Goal: Transaction & Acquisition: Register for event/course

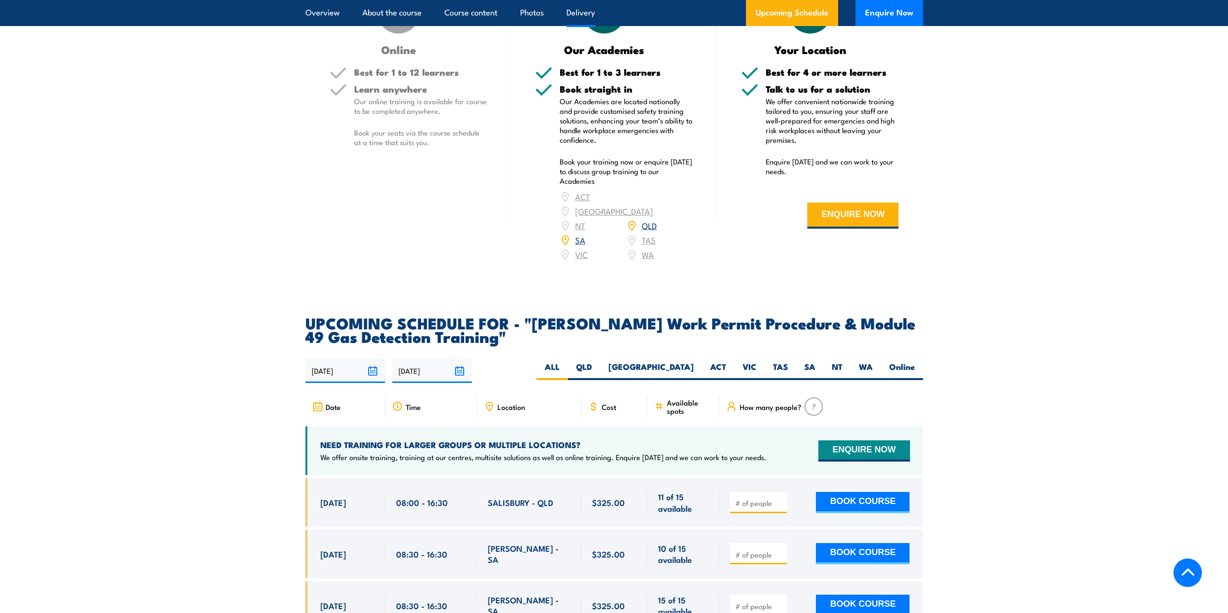
scroll to position [1351, 0]
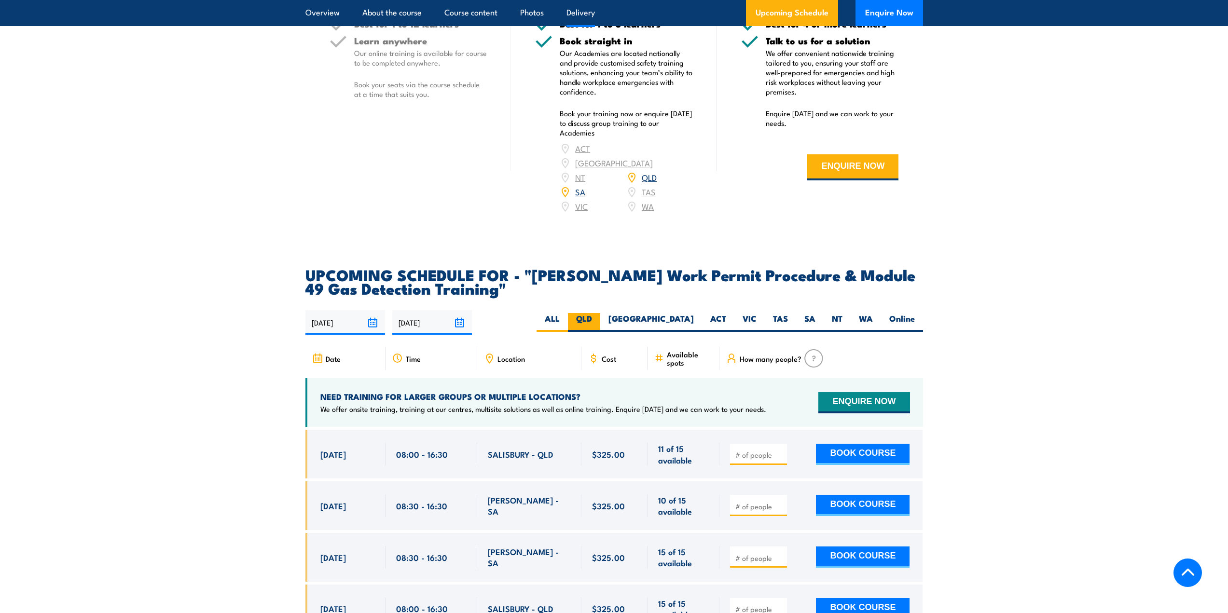
click at [600, 313] on label "QLD" at bounding box center [584, 322] width 32 height 19
click at [598, 313] on input "QLD" at bounding box center [595, 316] width 6 height 6
radio input "true"
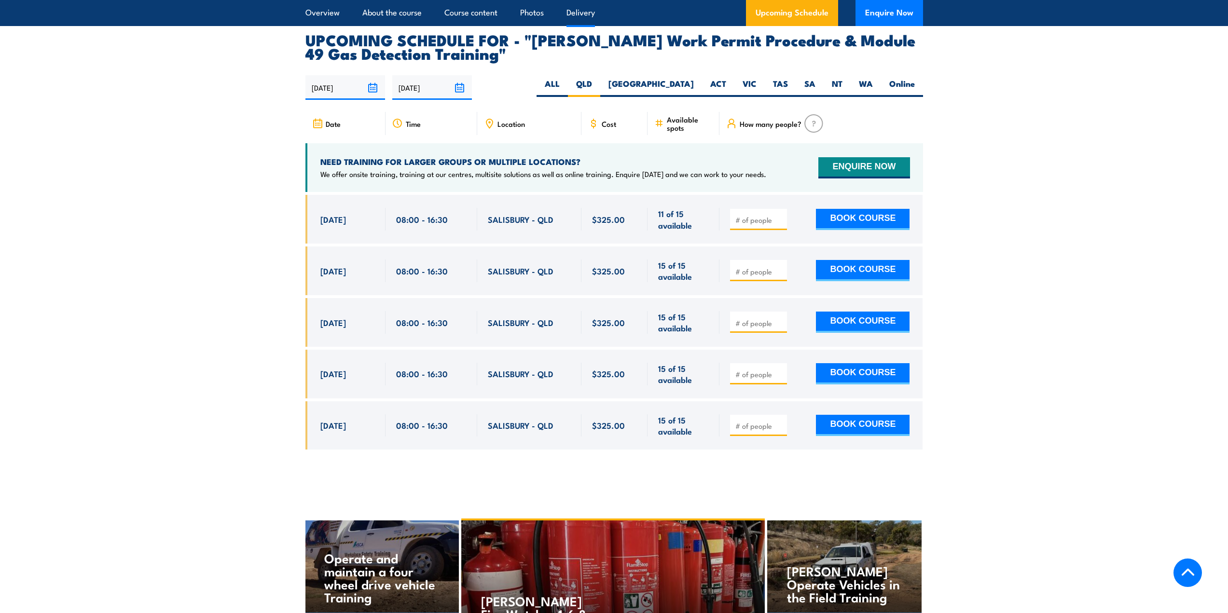
scroll to position [1594, 0]
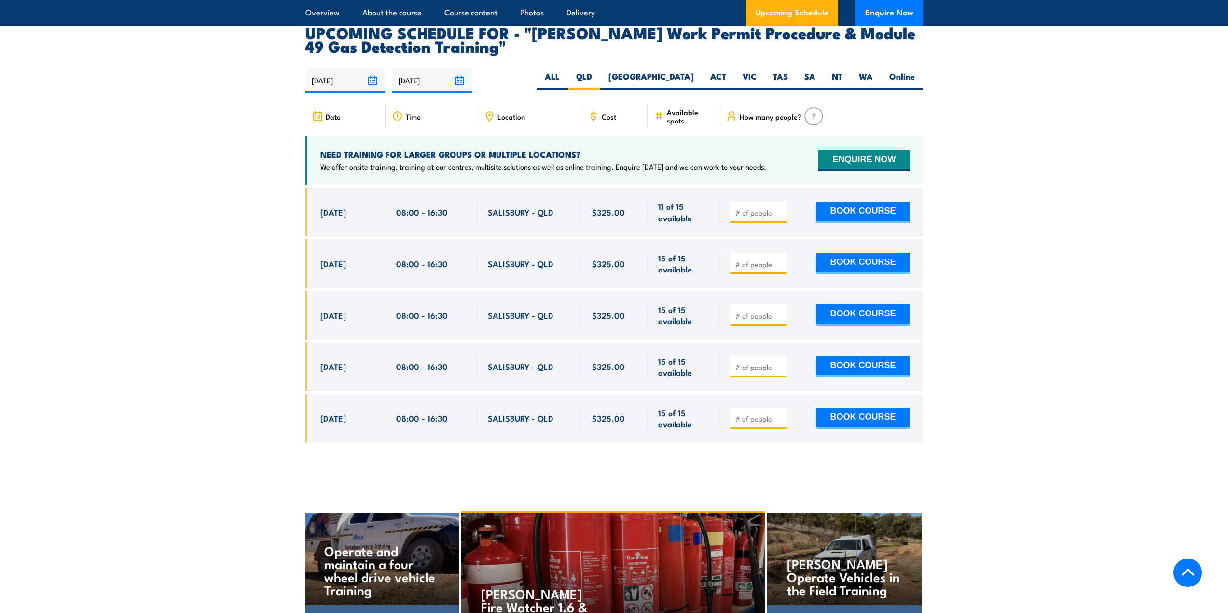
click at [759, 208] on input "number" at bounding box center [759, 213] width 48 height 10
type input "1"
click at [860, 202] on button "BOOK COURSE" at bounding box center [863, 212] width 94 height 21
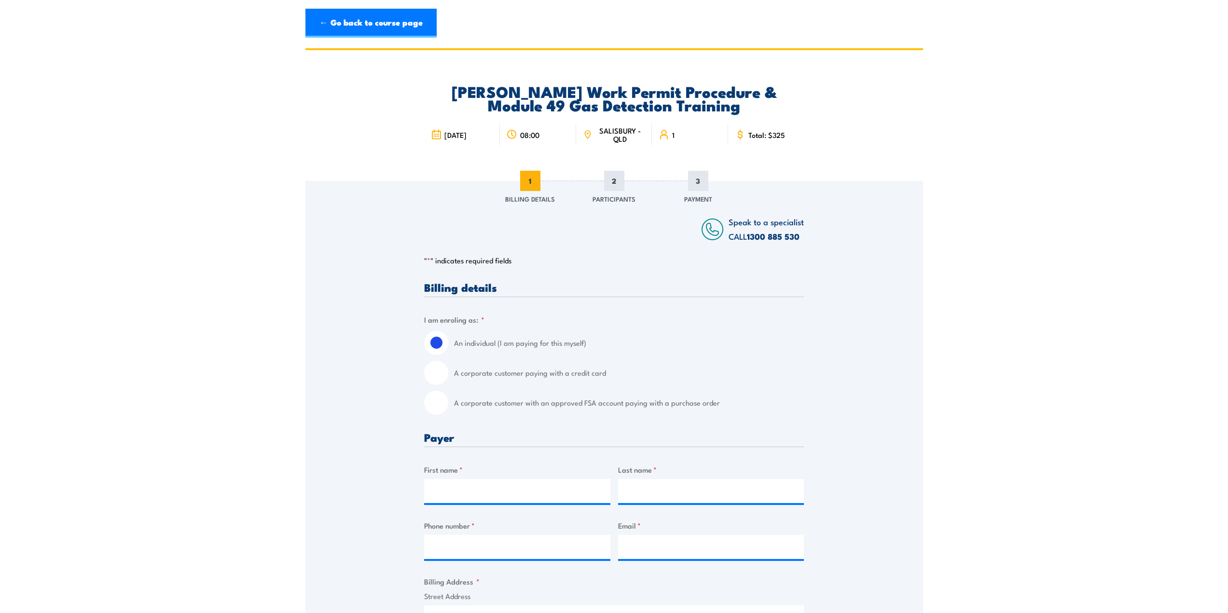
click at [442, 404] on input "A corporate customer with an approved FSA account paying with a purchase order" at bounding box center [436, 403] width 24 height 24
radio input "true"
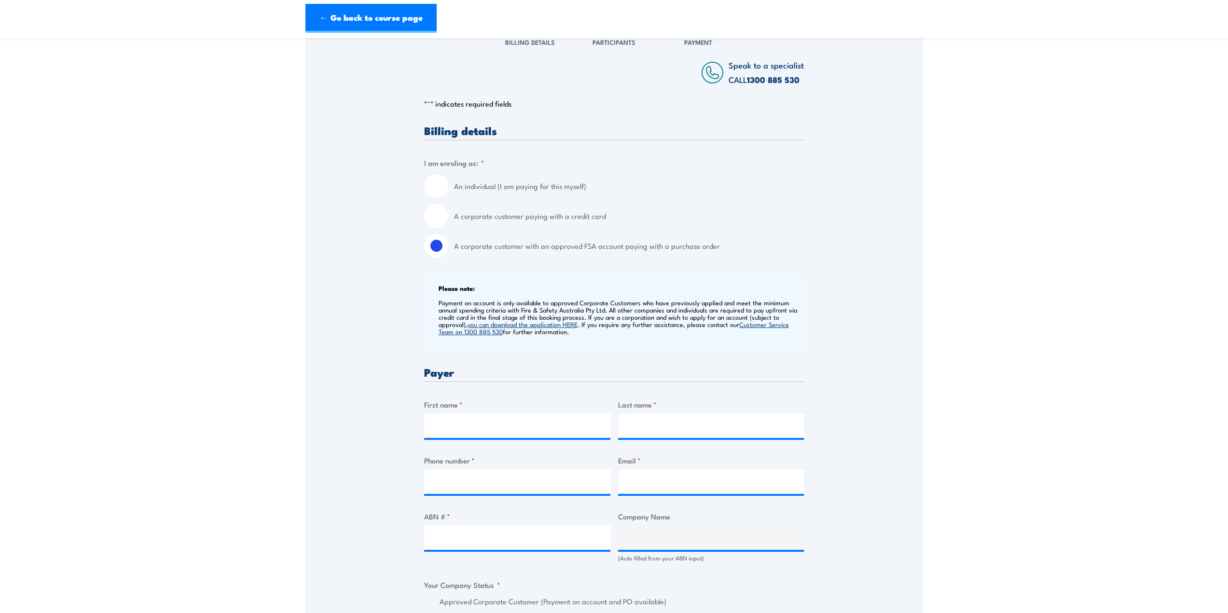
scroll to position [193, 0]
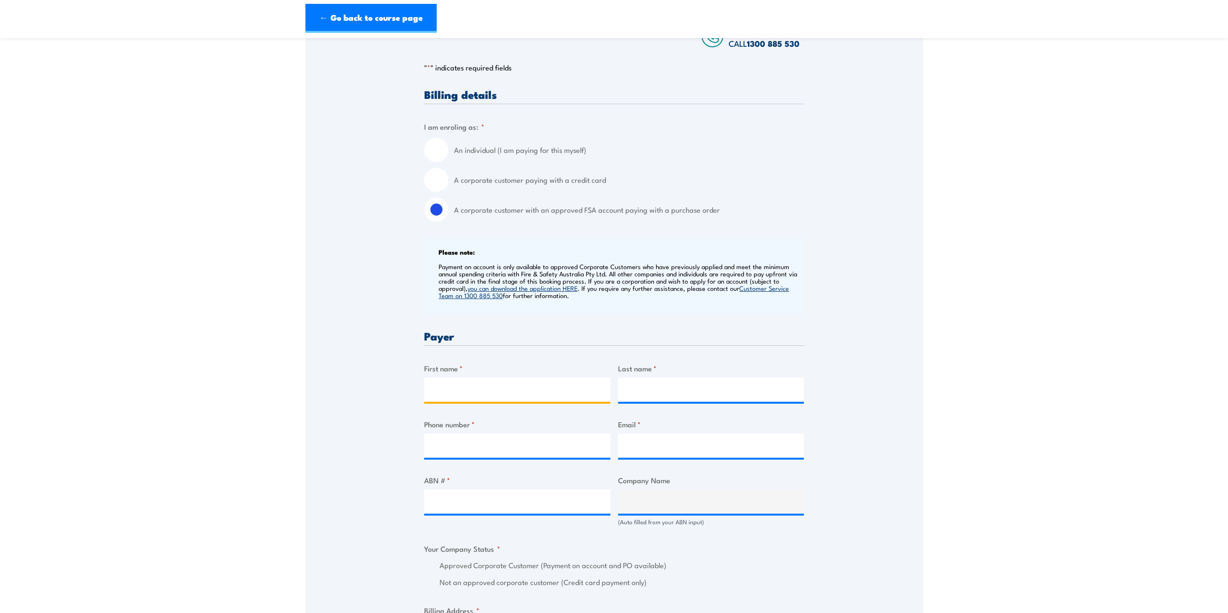
click at [478, 386] on input "First name *" at bounding box center [517, 390] width 186 height 24
type input "Karrina"
type input "Christie"
type input "0732395879"
type input "training@grps.com.au"
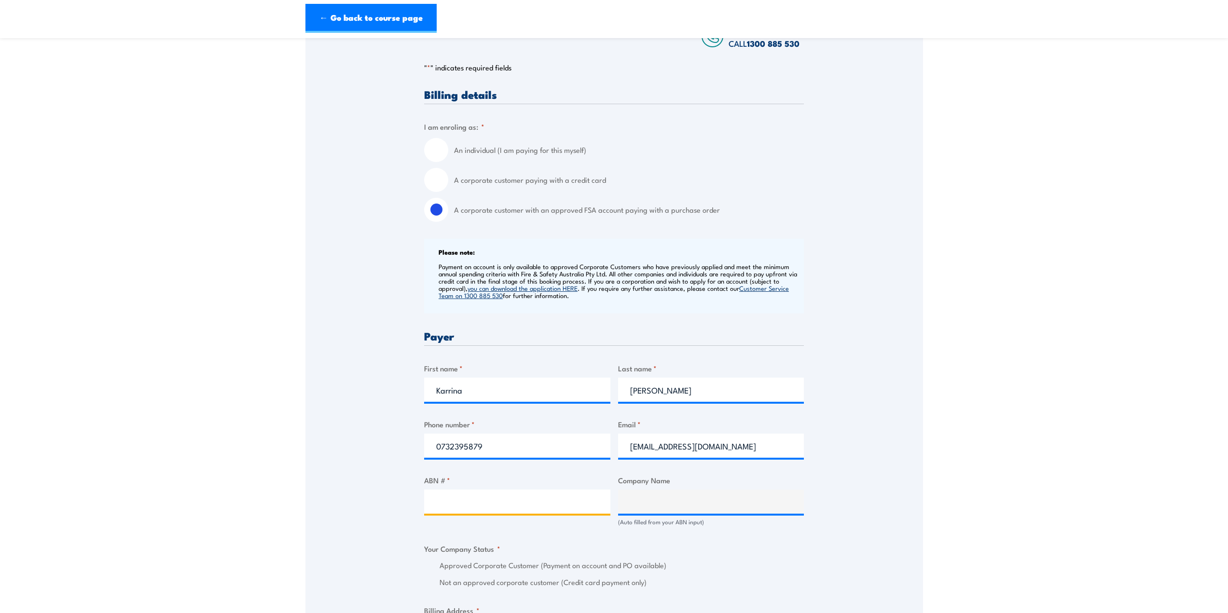
click at [488, 502] on input "ABN # *" at bounding box center [517, 502] width 186 height 24
click at [454, 498] on input "ABN # *" at bounding box center [517, 502] width 186 height 24
paste input "26 166 665 952"
type input "26 166 665 952"
type input "GR PRODUCTION SERVICES PTY LTD"
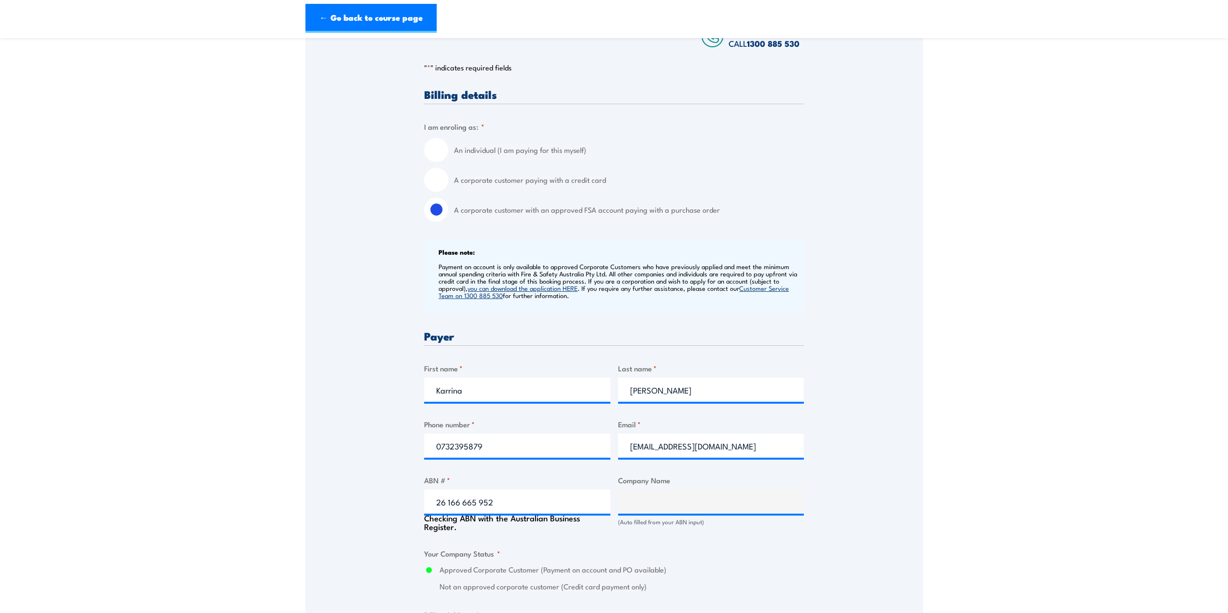
radio input "true"
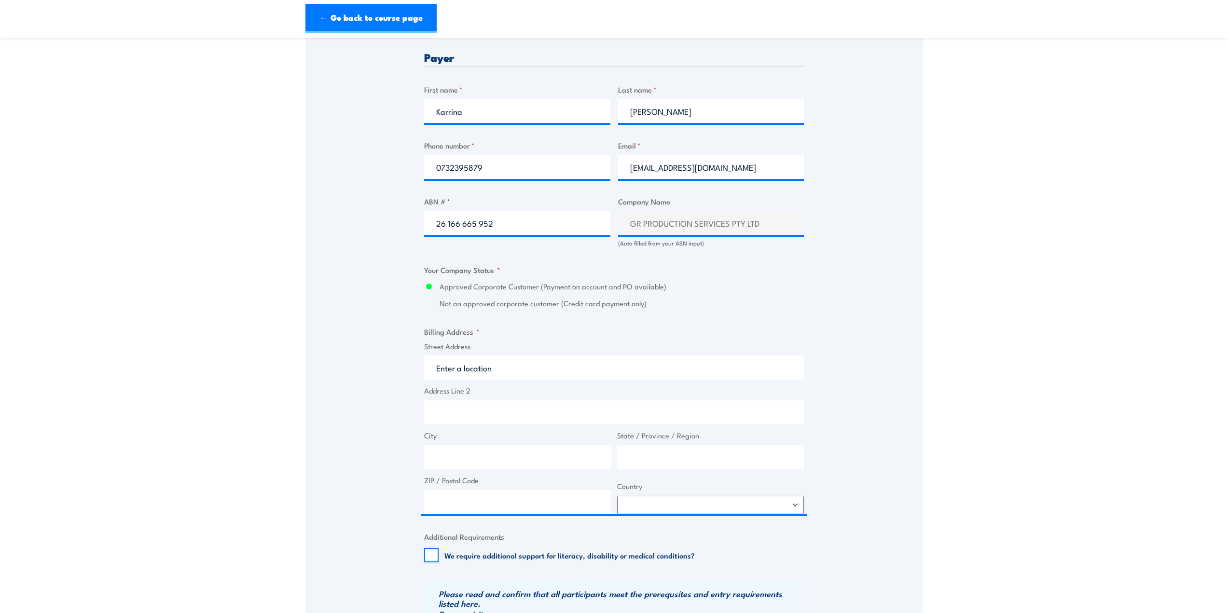
scroll to position [579, 0]
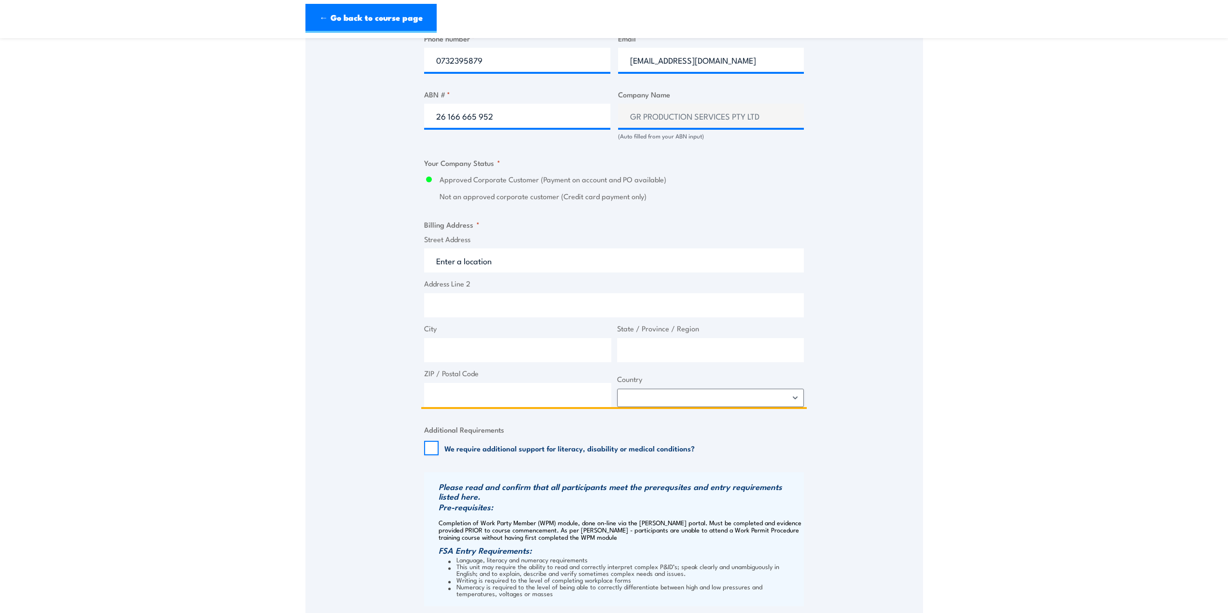
drag, startPoint x: 501, startPoint y: 264, endPoint x: 508, endPoint y: 262, distance: 7.2
click at [501, 264] on input "Street Address" at bounding box center [614, 261] width 380 height 24
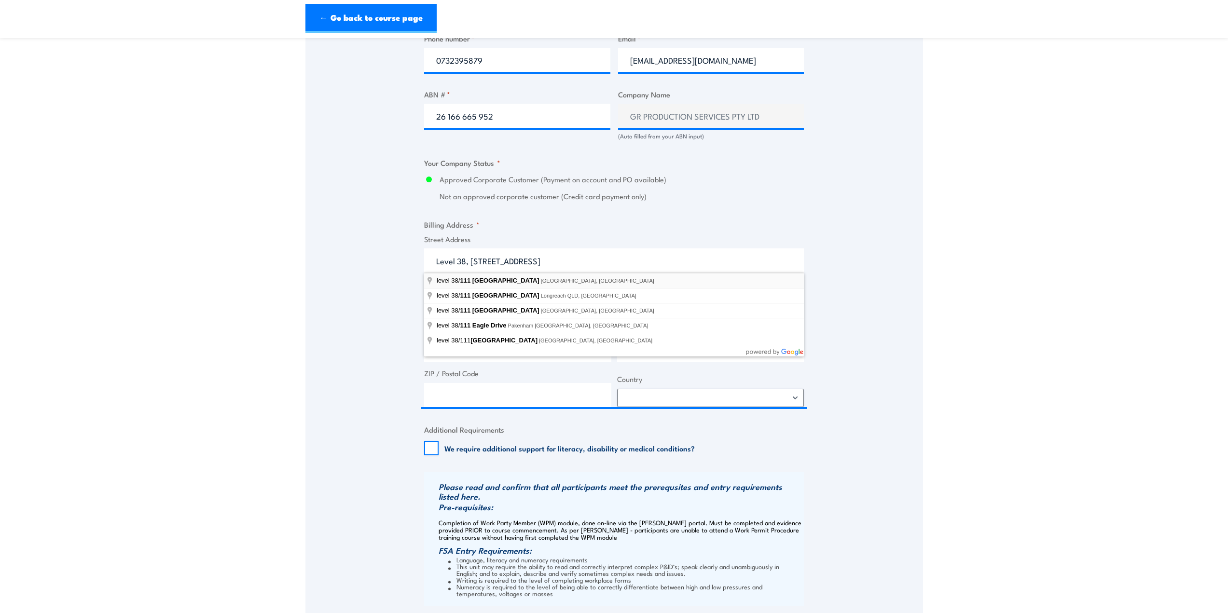
type input "level 38/111 Eagle Street, Brisbane City QLD, Australia"
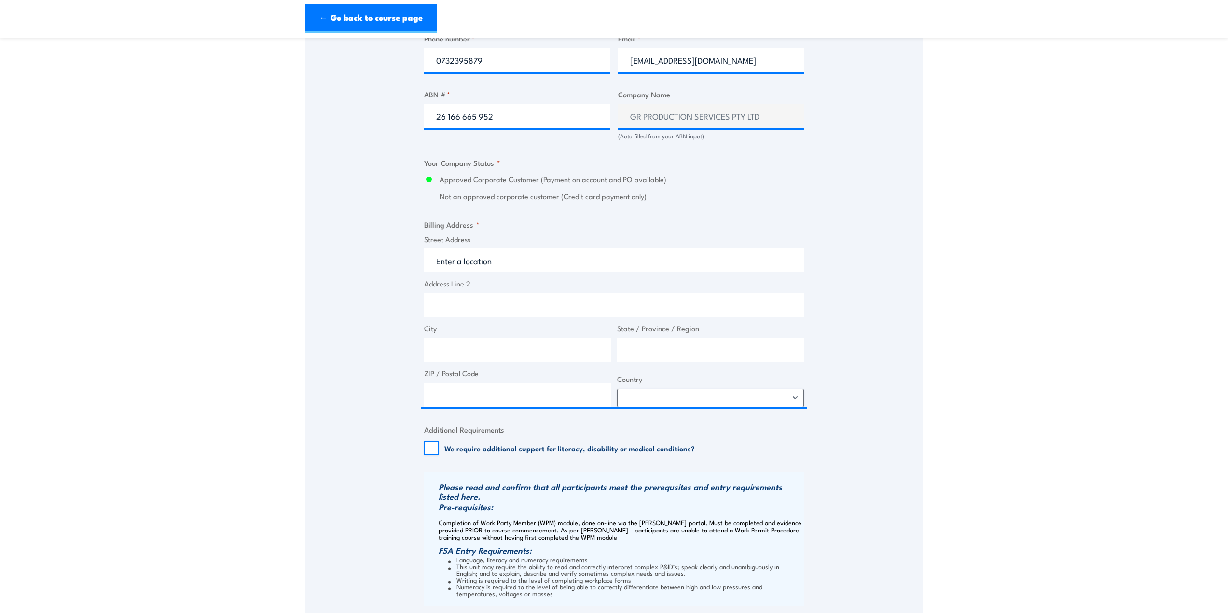
type input "111 Eagle St"
type input "Brisbane City"
type input "Queensland"
type input "4000"
select select "Australia"
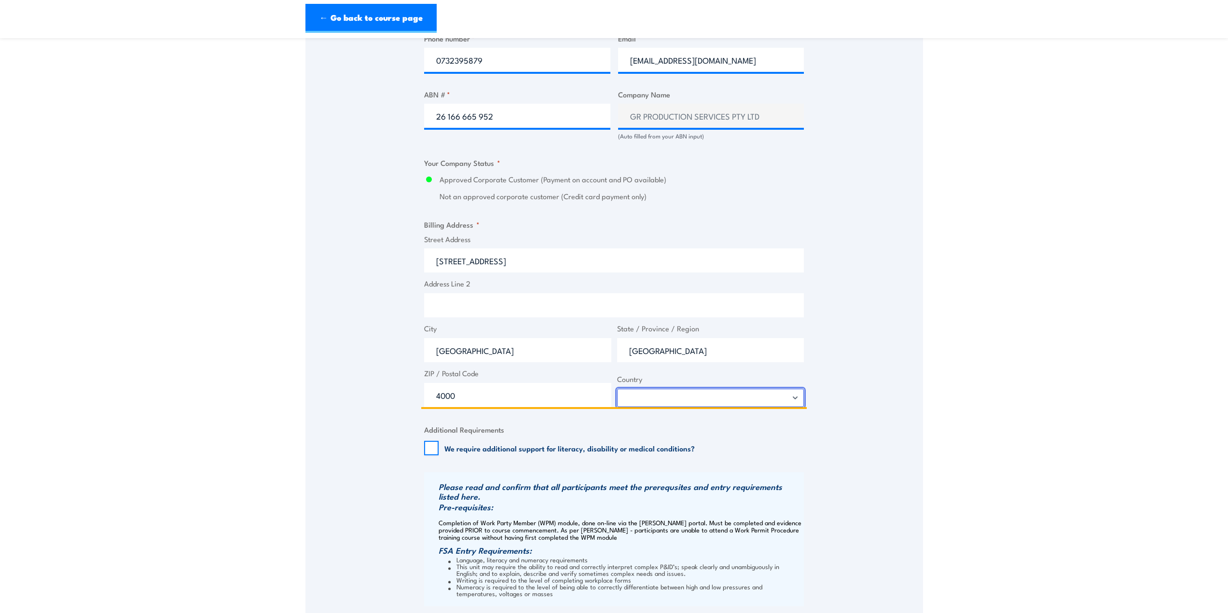
click at [663, 404] on select "Afghanistan Albania Algeria American Samoa Andorra Angola Anguilla Antarctica A…" at bounding box center [710, 398] width 187 height 18
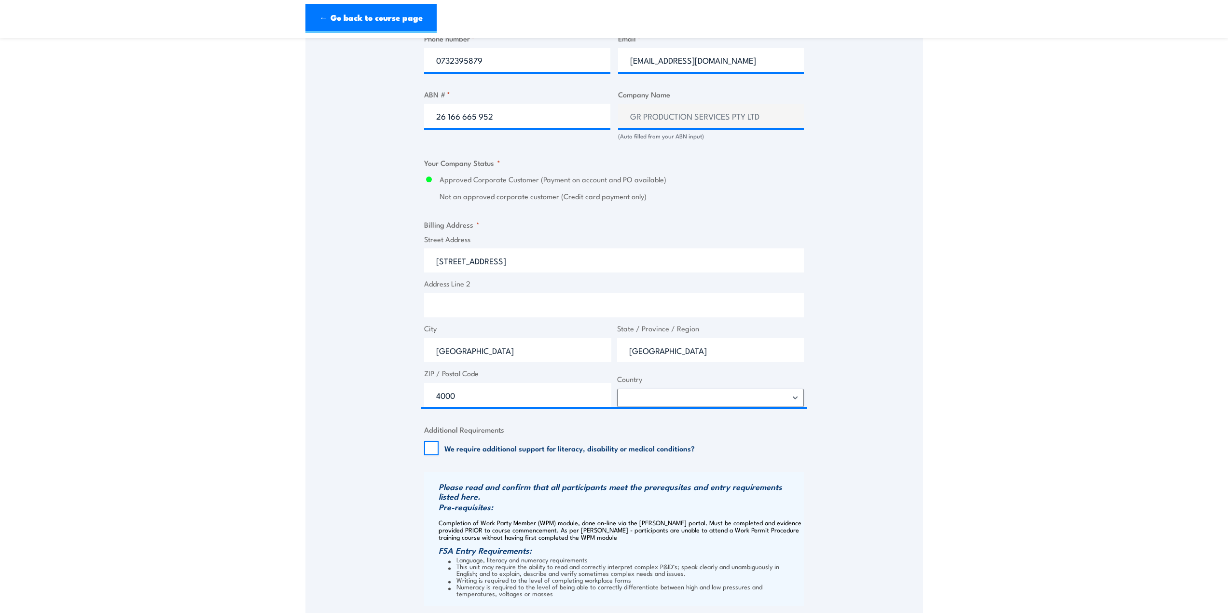
click at [830, 443] on div "Speak to a specialist CALL 1300 885 530 CALL 1300 885 530 " * " indicates requi…" at bounding box center [614, 163] width 618 height 1122
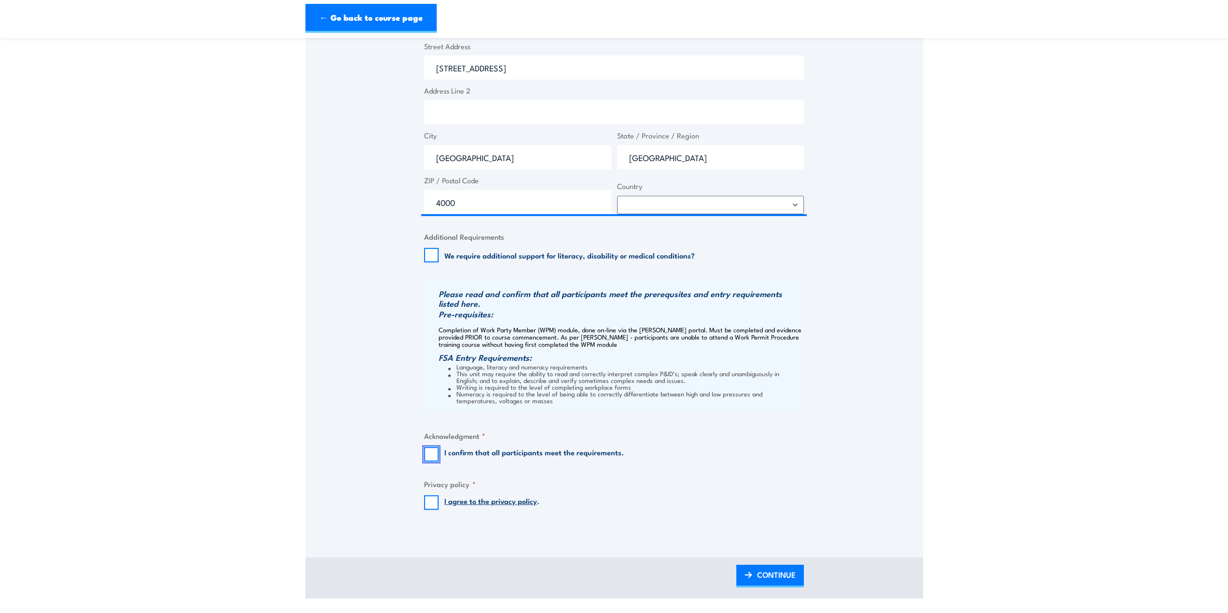
click at [431, 452] on input "I confirm that all participants meet the requirements." at bounding box center [431, 454] width 14 height 14
checkbox input "true"
click at [434, 501] on input "I agree to the privacy policy ." at bounding box center [431, 503] width 14 height 14
checkbox input "true"
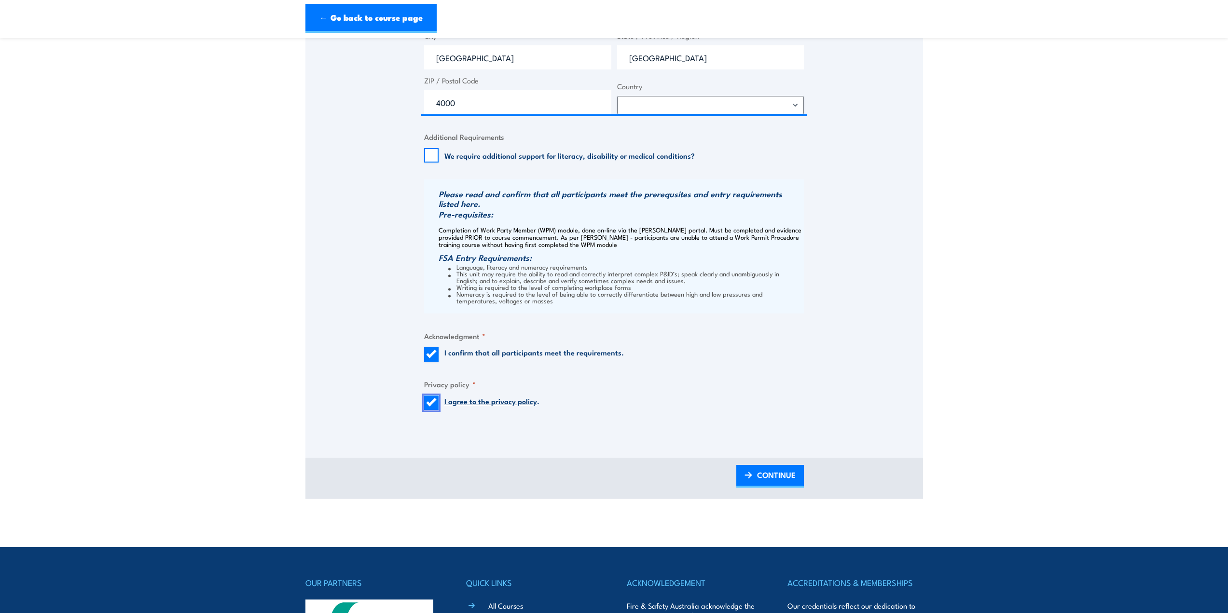
scroll to position [965, 0]
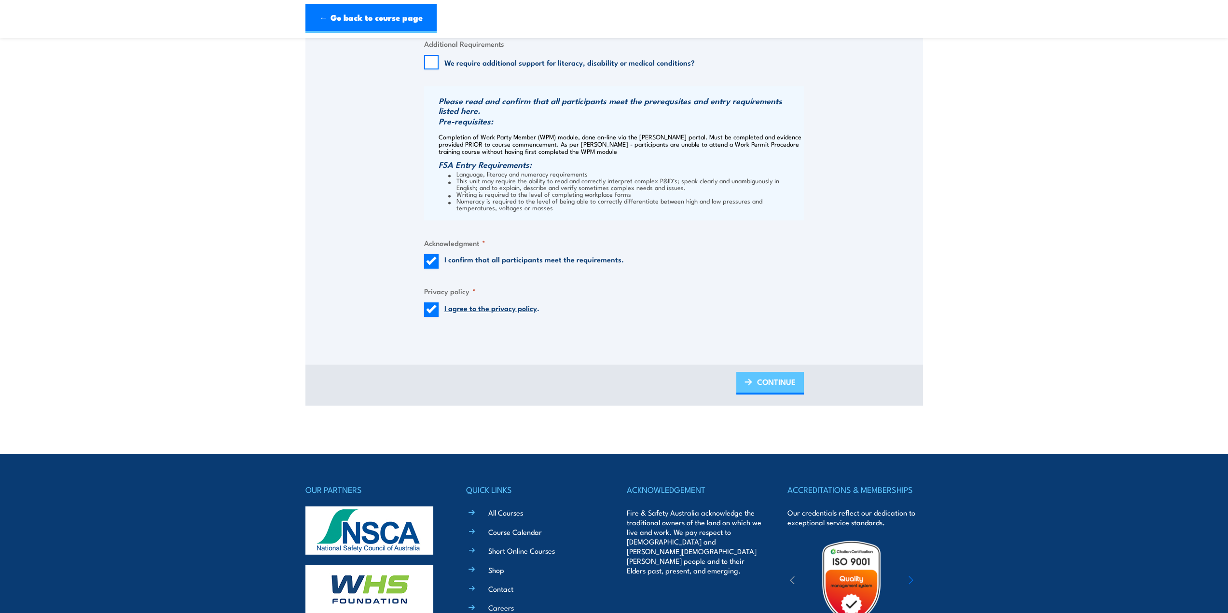
click at [765, 384] on span "CONTINUE" at bounding box center [776, 382] width 39 height 26
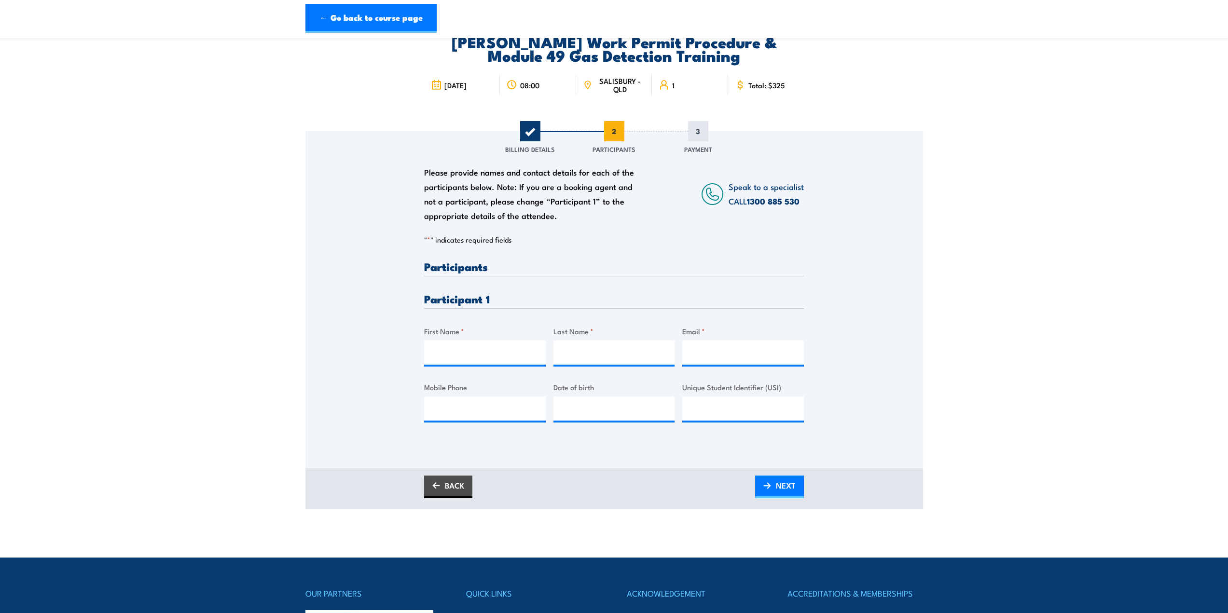
scroll to position [0, 0]
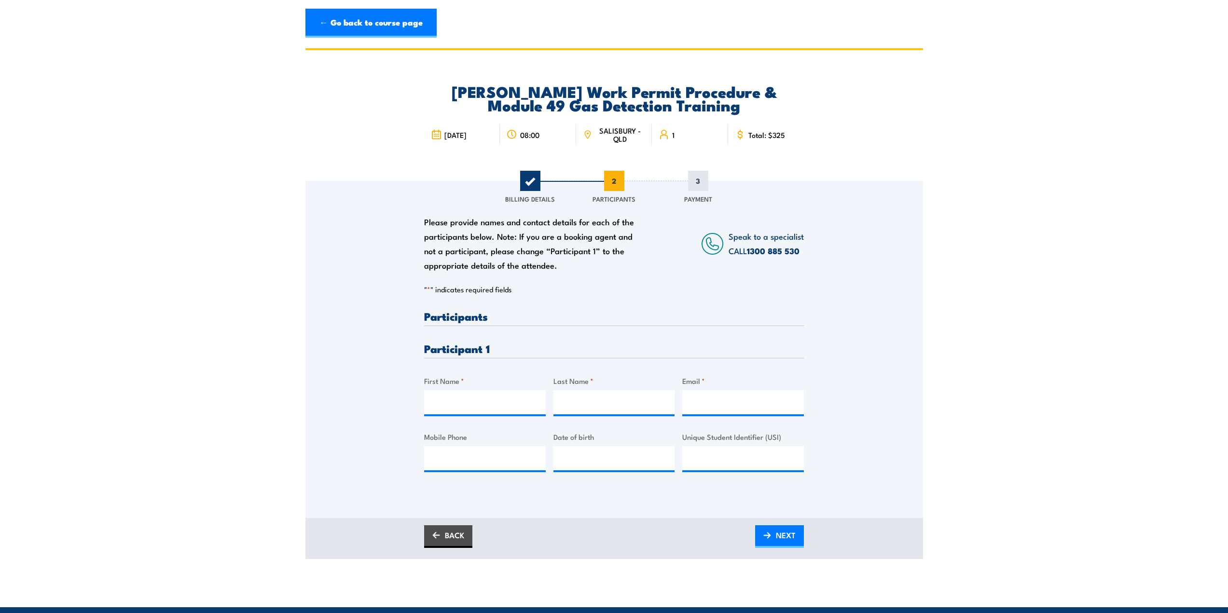
drag, startPoint x: 1143, startPoint y: 135, endPoint x: 1124, endPoint y: 167, distance: 37.7
click at [1143, 135] on section "Santos Work Permit Procedure & Module 49 Gas Detection Training 27 August 2025 …" at bounding box center [614, 303] width 1228 height 511
click at [497, 403] on input "First Name *" at bounding box center [485, 402] width 122 height 24
type input "M"
type input "Nigel"
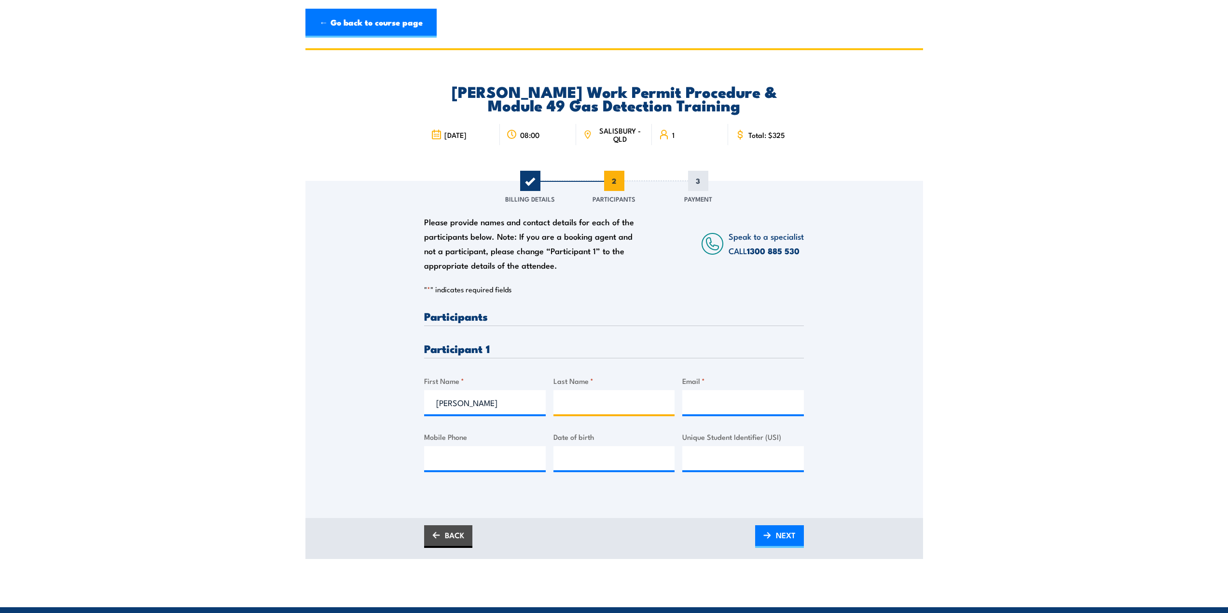
click at [620, 393] on input "Last Name *" at bounding box center [615, 402] width 122 height 24
drag, startPoint x: 596, startPoint y: 399, endPoint x: 604, endPoint y: 395, distance: 8.2
click at [598, 395] on input "Last Name *" at bounding box center [615, 402] width 122 height 24
paste input "Vaughan"
type input "Vaughan"
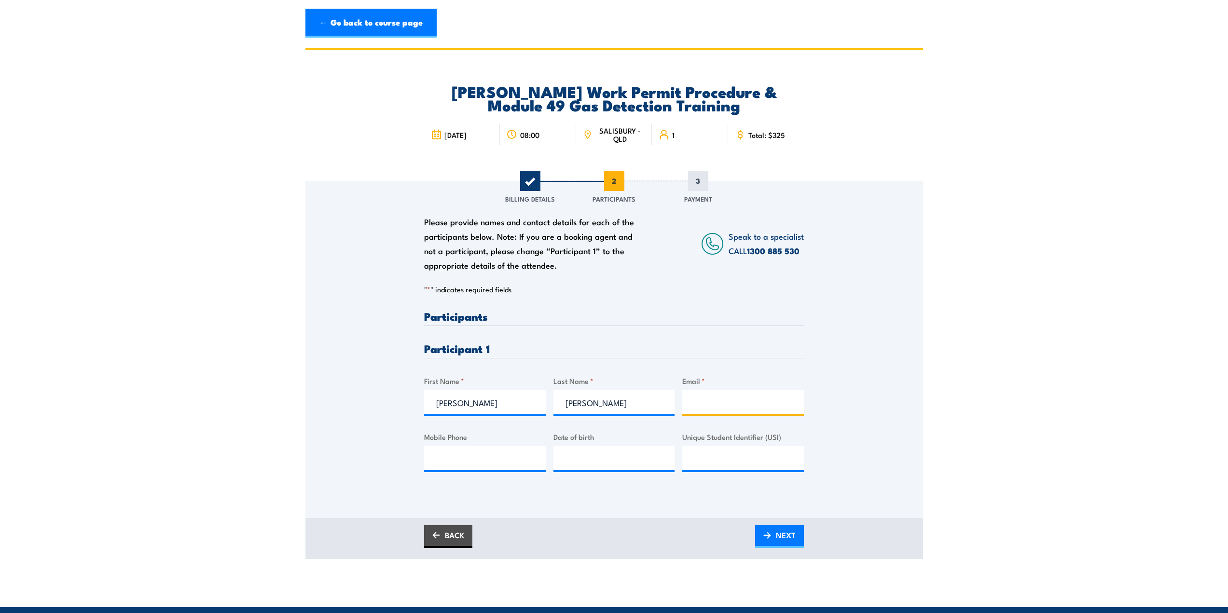
drag, startPoint x: 715, startPoint y: 404, endPoint x: 713, endPoint y: 399, distance: 5.2
click at [714, 402] on input "Email *" at bounding box center [743, 402] width 122 height 24
paste input "ngl.vghn@gmail.com"
type input "ngl.vghn@gmail.com"
click at [487, 461] on input "Mobile Phone" at bounding box center [485, 458] width 122 height 24
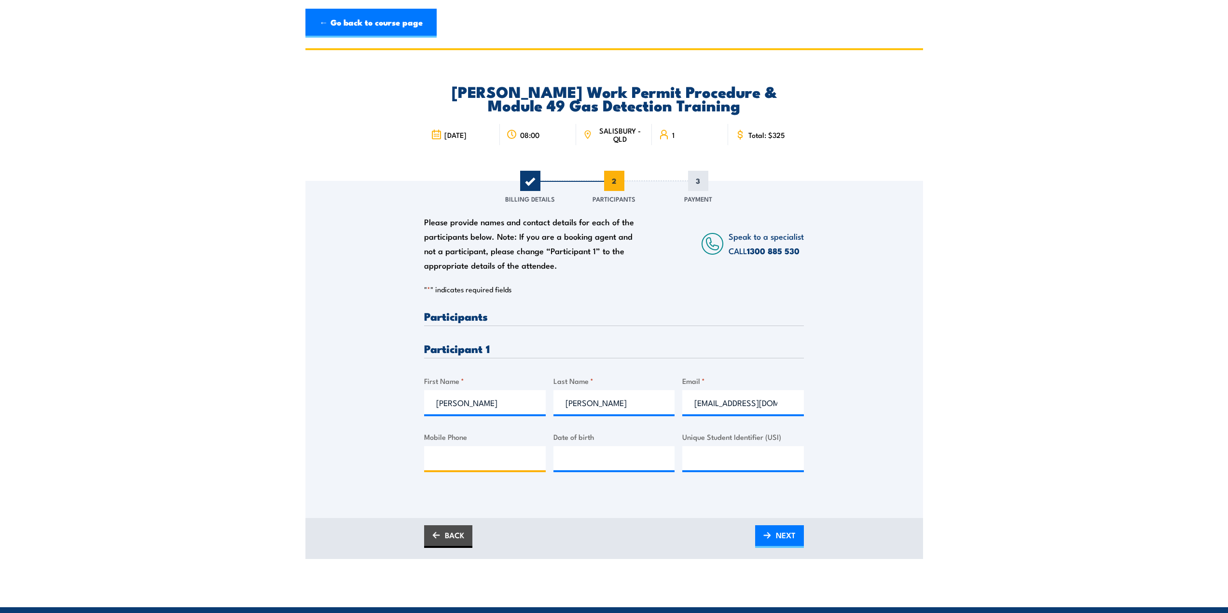
drag, startPoint x: 477, startPoint y: 458, endPoint x: 508, endPoint y: 458, distance: 30.9
click at [477, 458] on input "Mobile Phone" at bounding box center [485, 458] width 122 height 24
paste input "0439 357 342"
type input "0439 357 342"
type input "__/__/____"
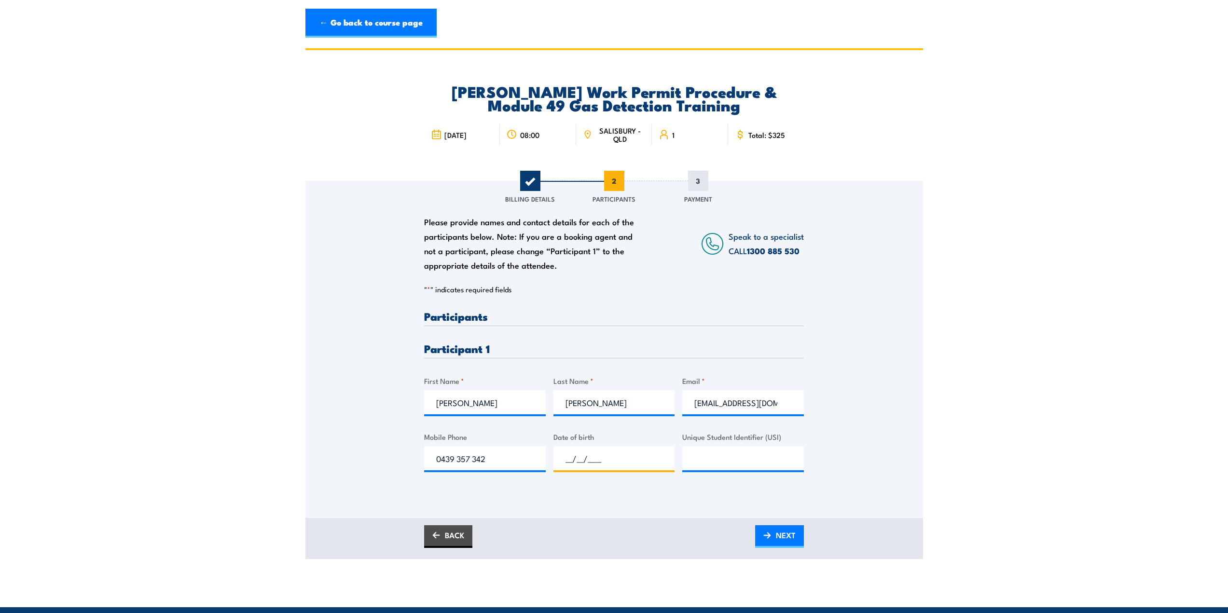
click at [607, 453] on input "__/__/____" at bounding box center [615, 458] width 122 height 24
click at [779, 541] on span "NEXT" at bounding box center [786, 536] width 20 height 26
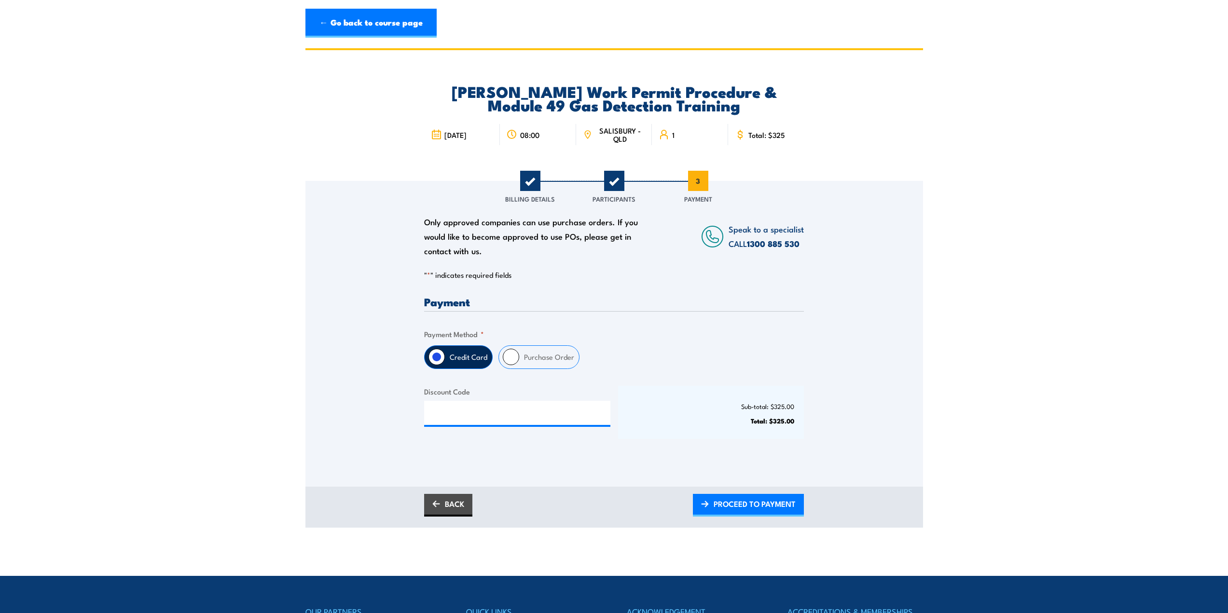
click at [512, 358] on input "Purchase Order" at bounding box center [511, 357] width 16 height 16
radio input "true"
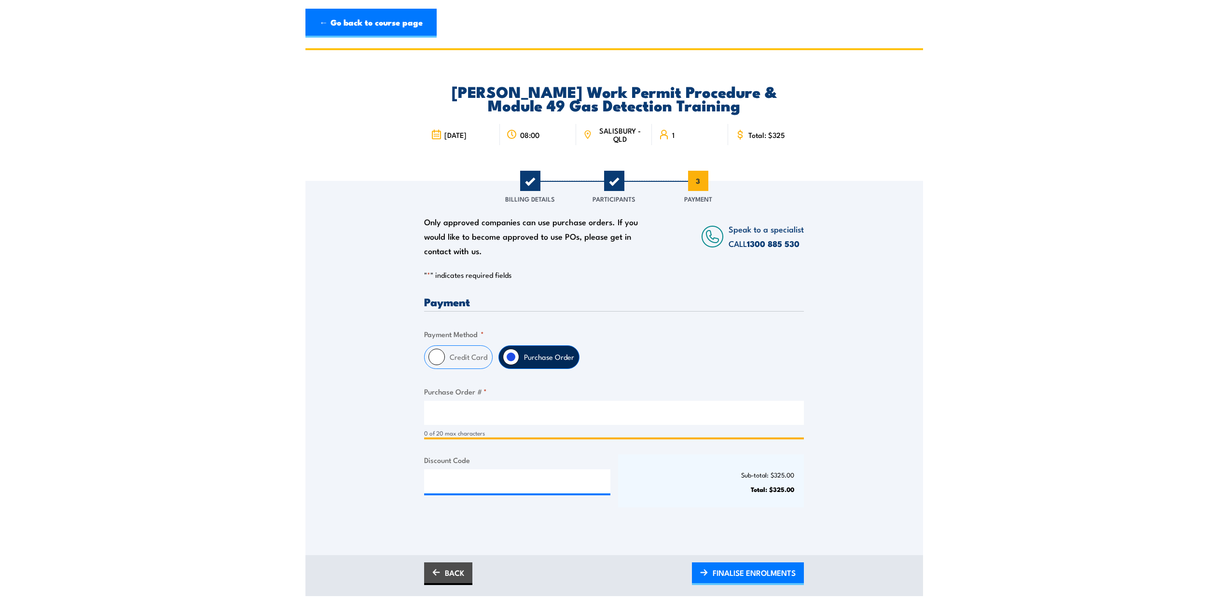
click at [556, 417] on input "Purchase Order # *" at bounding box center [614, 413] width 380 height 24
type input "107146"
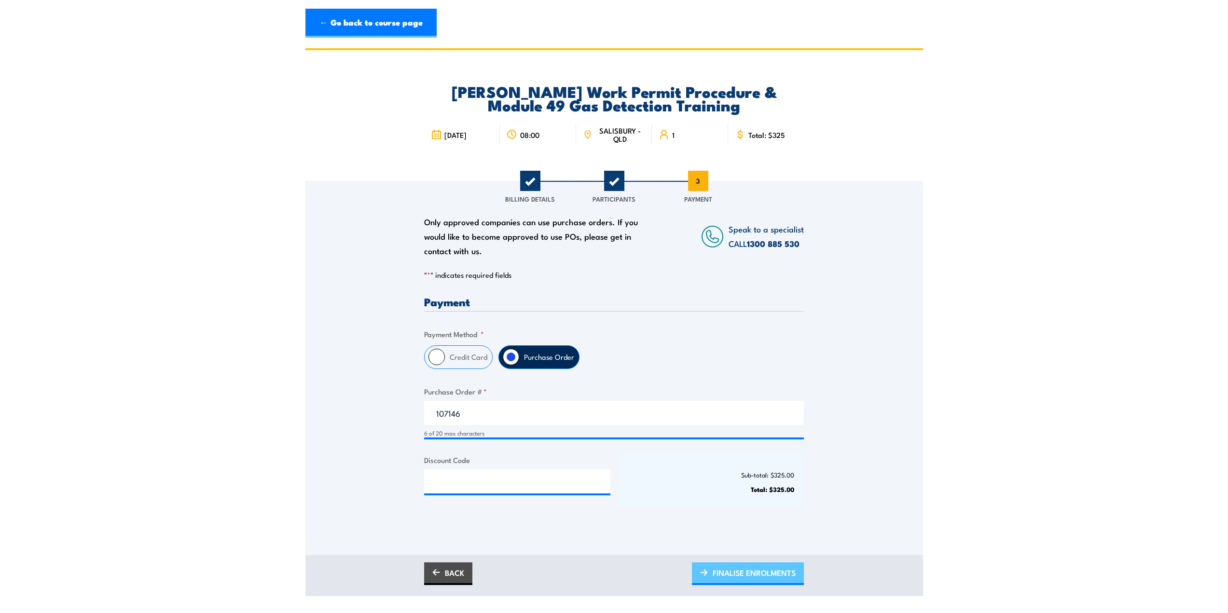
click at [755, 574] on span "FINALISE ENROLMENTS" at bounding box center [754, 573] width 83 height 26
